Goal: Check status: Check status

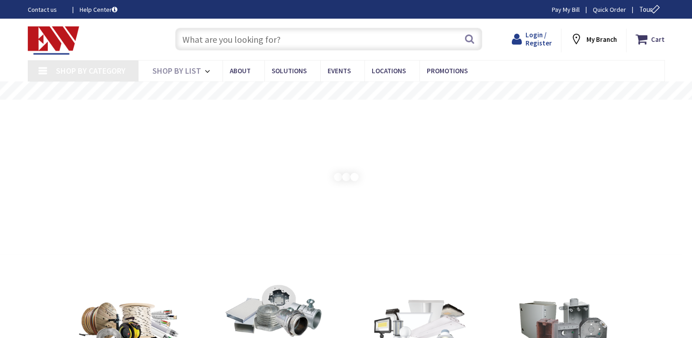
type input "[GEOGRAPHIC_DATA][PERSON_NAME], [GEOGRAPHIC_DATA]"
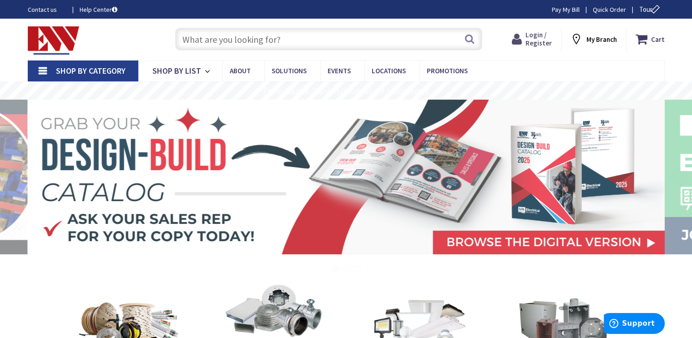
click at [544, 38] on span "Login / Register" at bounding box center [538, 38] width 26 height 17
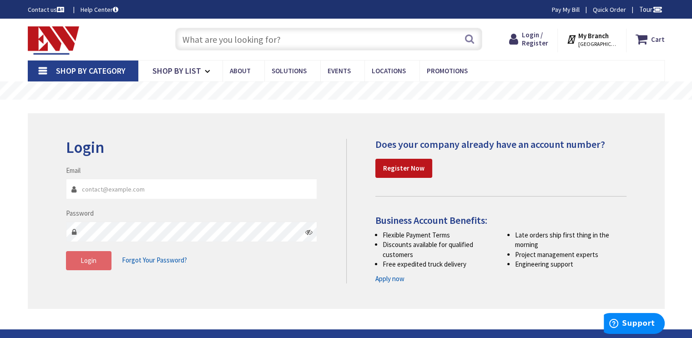
type input "[EMAIL_ADDRESS][DOMAIN_NAME]"
click at [96, 265] on button "Login" at bounding box center [88, 260] width 45 height 19
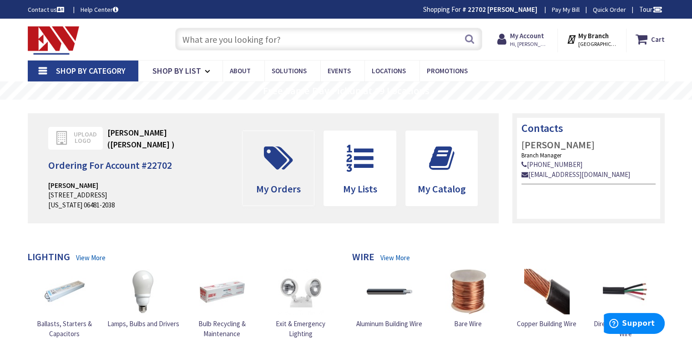
click at [282, 156] on icon at bounding box center [278, 158] width 38 height 27
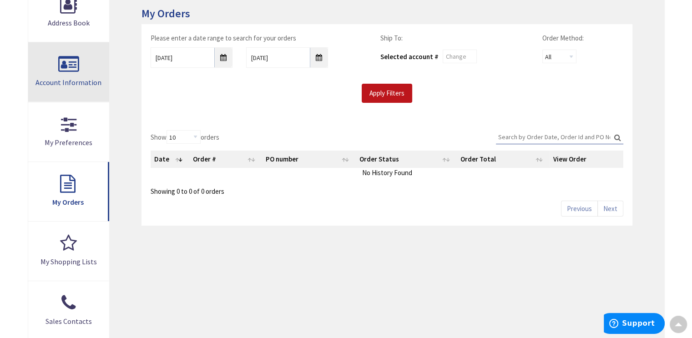
scroll to position [91, 0]
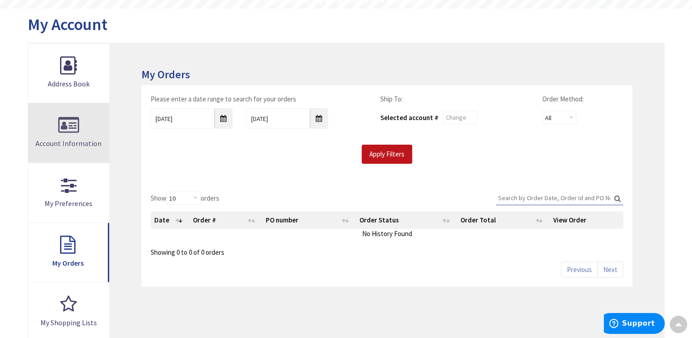
click at [69, 113] on link "Account Information" at bounding box center [68, 132] width 81 height 59
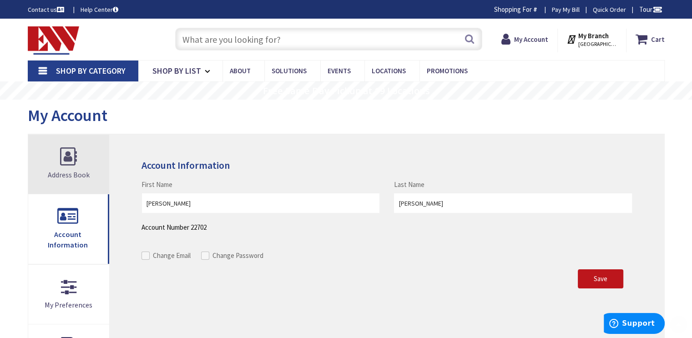
click at [71, 153] on link "Address Book" at bounding box center [68, 164] width 81 height 59
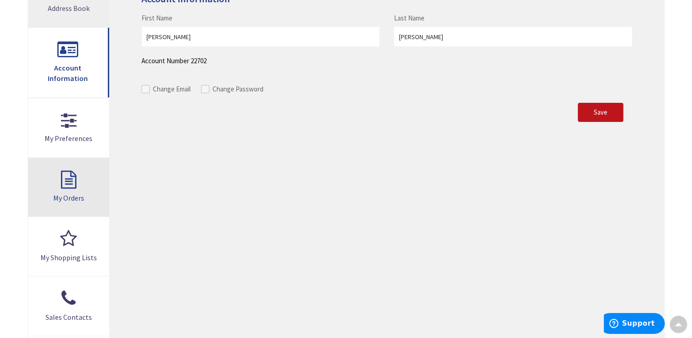
scroll to position [273, 0]
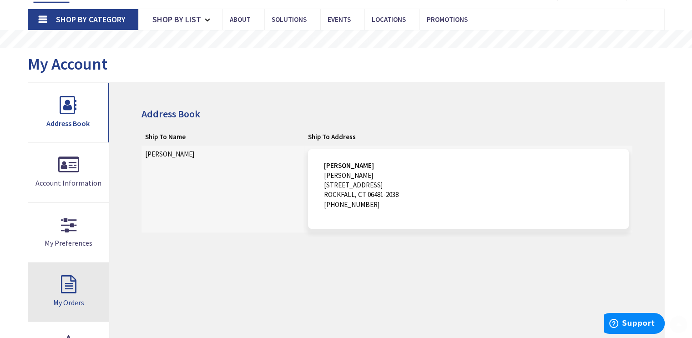
scroll to position [91, 0]
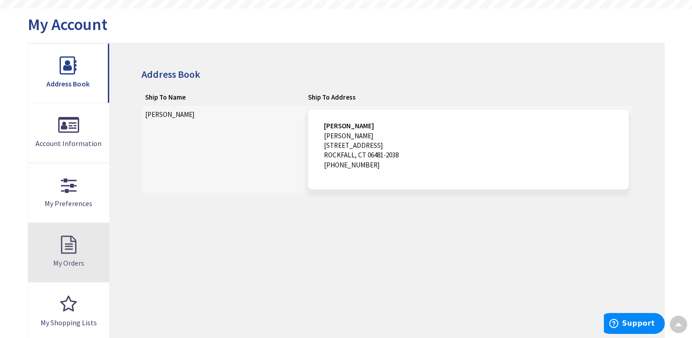
click at [68, 247] on link "My Orders" at bounding box center [68, 252] width 81 height 59
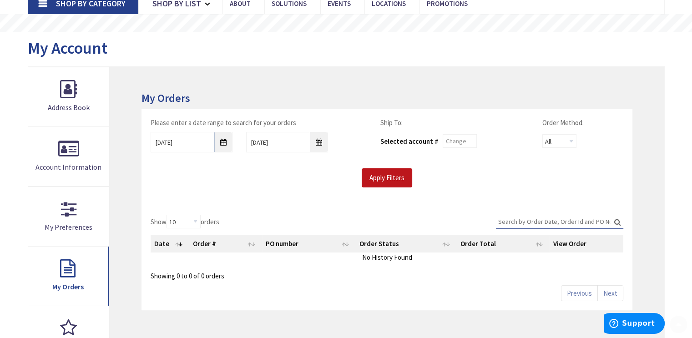
scroll to position [136, 0]
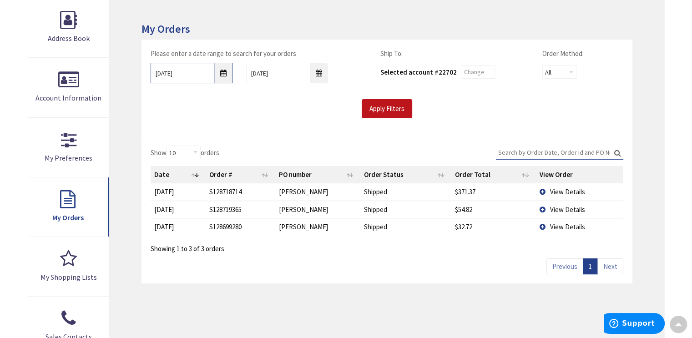
click at [224, 70] on input "[DATE]" at bounding box center [192, 73] width 82 height 20
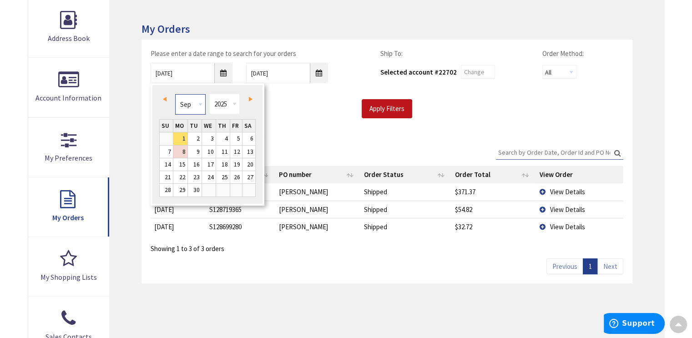
click at [199, 109] on select "Jan Feb Mar Apr May Jun [DATE] Aug Sep Oct Nov Dec" at bounding box center [190, 104] width 30 height 20
type input "[DATE]"
click at [325, 122] on div "Please enter a date range to search for your orders [DATE] [DATE] Ship To: Sele…" at bounding box center [386, 88] width 490 height 97
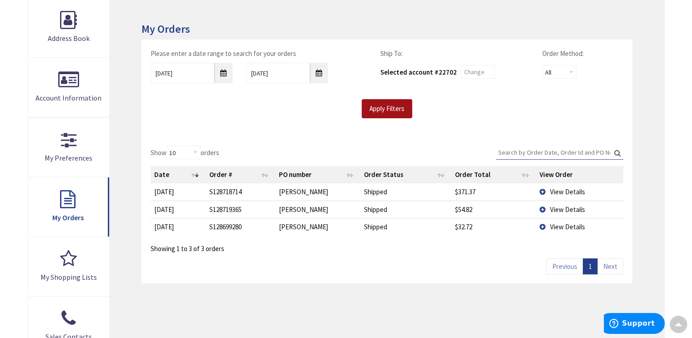
click at [389, 107] on input "Apply Filters" at bounding box center [386, 108] width 50 height 19
